Goal: Transaction & Acquisition: Purchase product/service

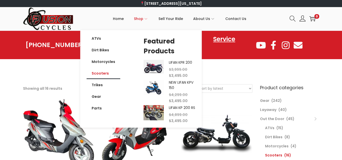
click at [108, 73] on link "Scooters" at bounding box center [104, 74] width 34 height 12
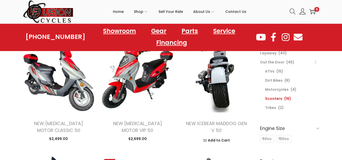
scroll to position [61, 0]
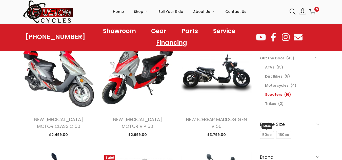
click at [264, 135] on span "50cc" at bounding box center [267, 135] width 9 height 5
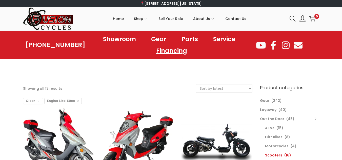
click at [228, 89] on select "Sort by popularity Sort by latest Sort by price: low to high Sort by price: hig…" at bounding box center [224, 89] width 56 height 8
select select "price"
click at [196, 85] on select "Sort by popularity Sort by latest Sort by price: low to high Sort by price: hig…" at bounding box center [224, 89] width 56 height 8
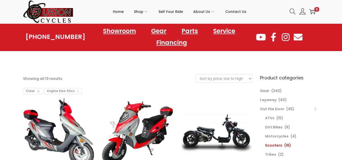
scroll to position [10, 0]
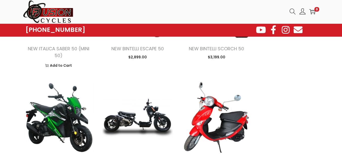
scroll to position [345, 0]
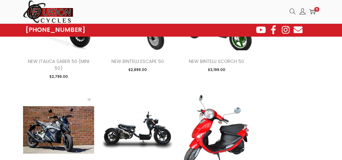
click at [66, 120] on img at bounding box center [58, 130] width 71 height 71
click at [64, 115] on img at bounding box center [58, 130] width 71 height 71
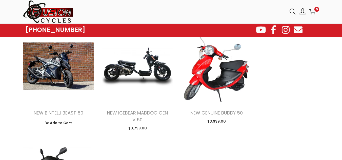
scroll to position [416, 0]
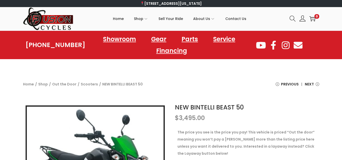
click at [171, 91] on div "Home / Shop / Out the Door / Scooters / NEW BINTELLI BEAST 50 Previous NEW BINT…" at bounding box center [171, 89] width 304 height 16
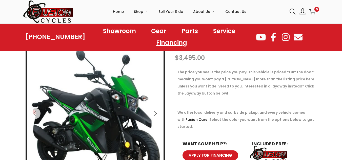
scroll to position [61, 0]
